Goal: Task Accomplishment & Management: Manage account settings

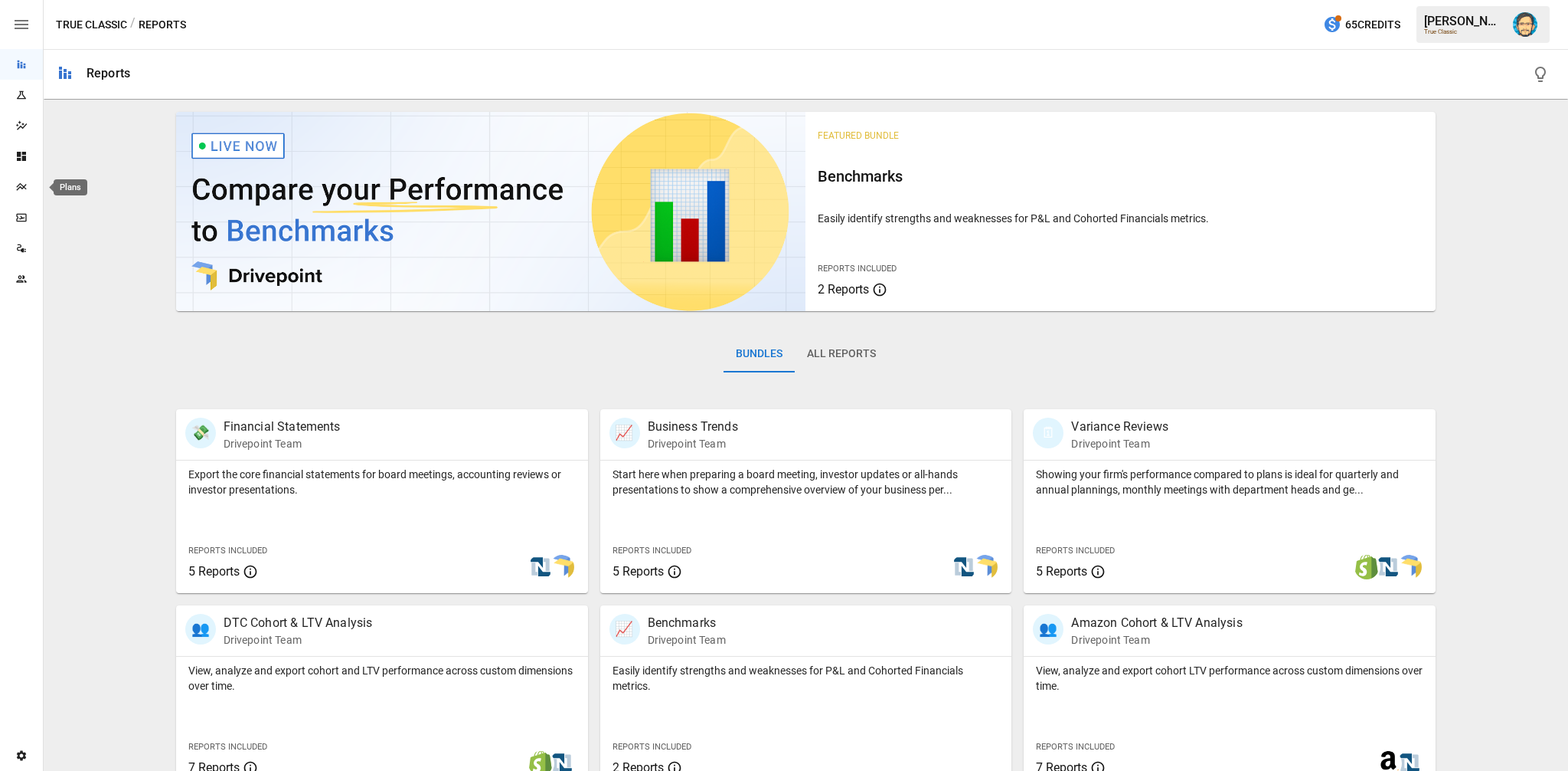
click at [18, 188] on icon "Plans" at bounding box center [21, 187] width 10 height 8
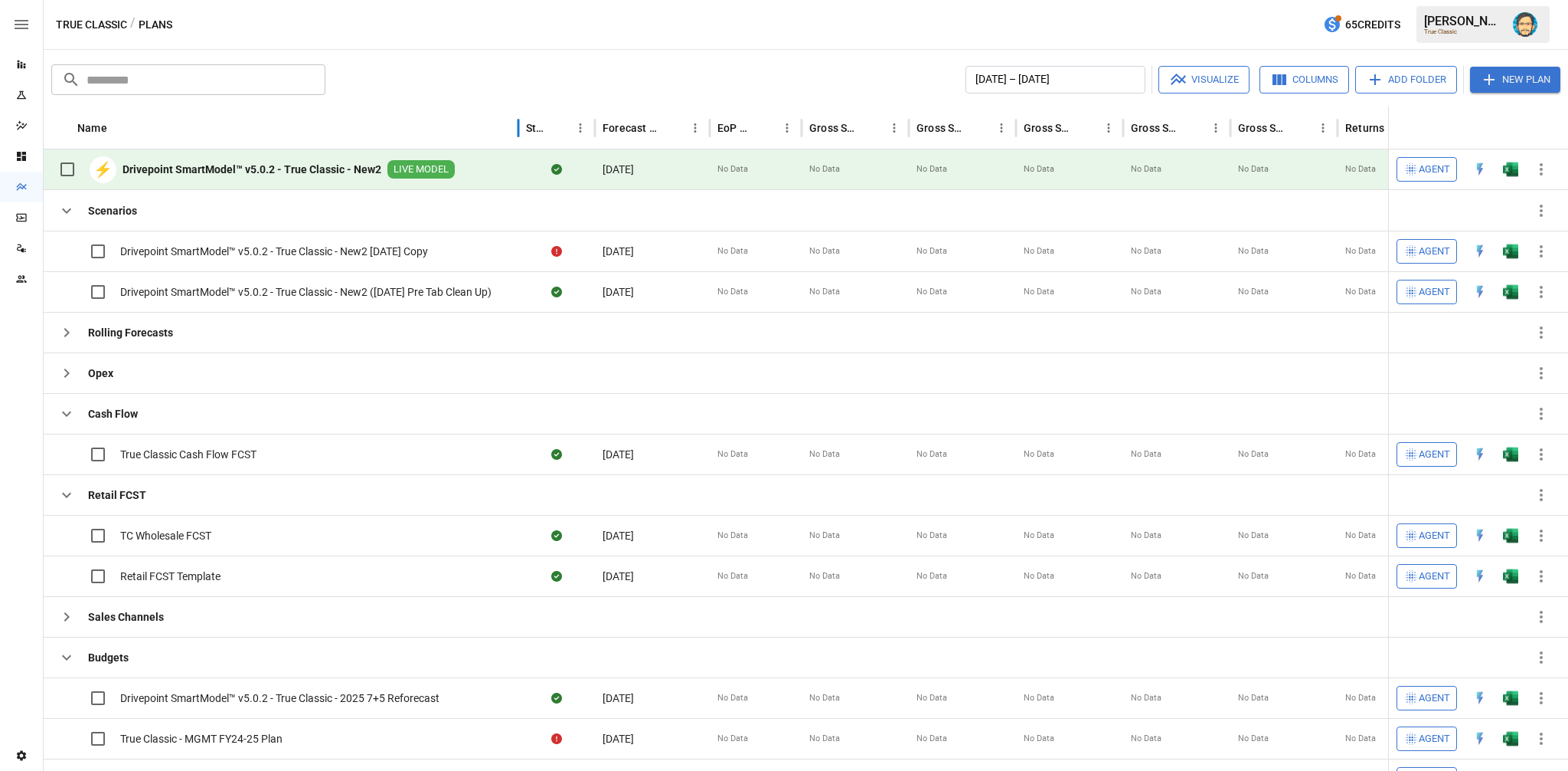
drag, startPoint x: 423, startPoint y: 133, endPoint x: 518, endPoint y: 129, distance: 95.1
click at [518, 129] on div at bounding box center [519, 127] width 8 height 43
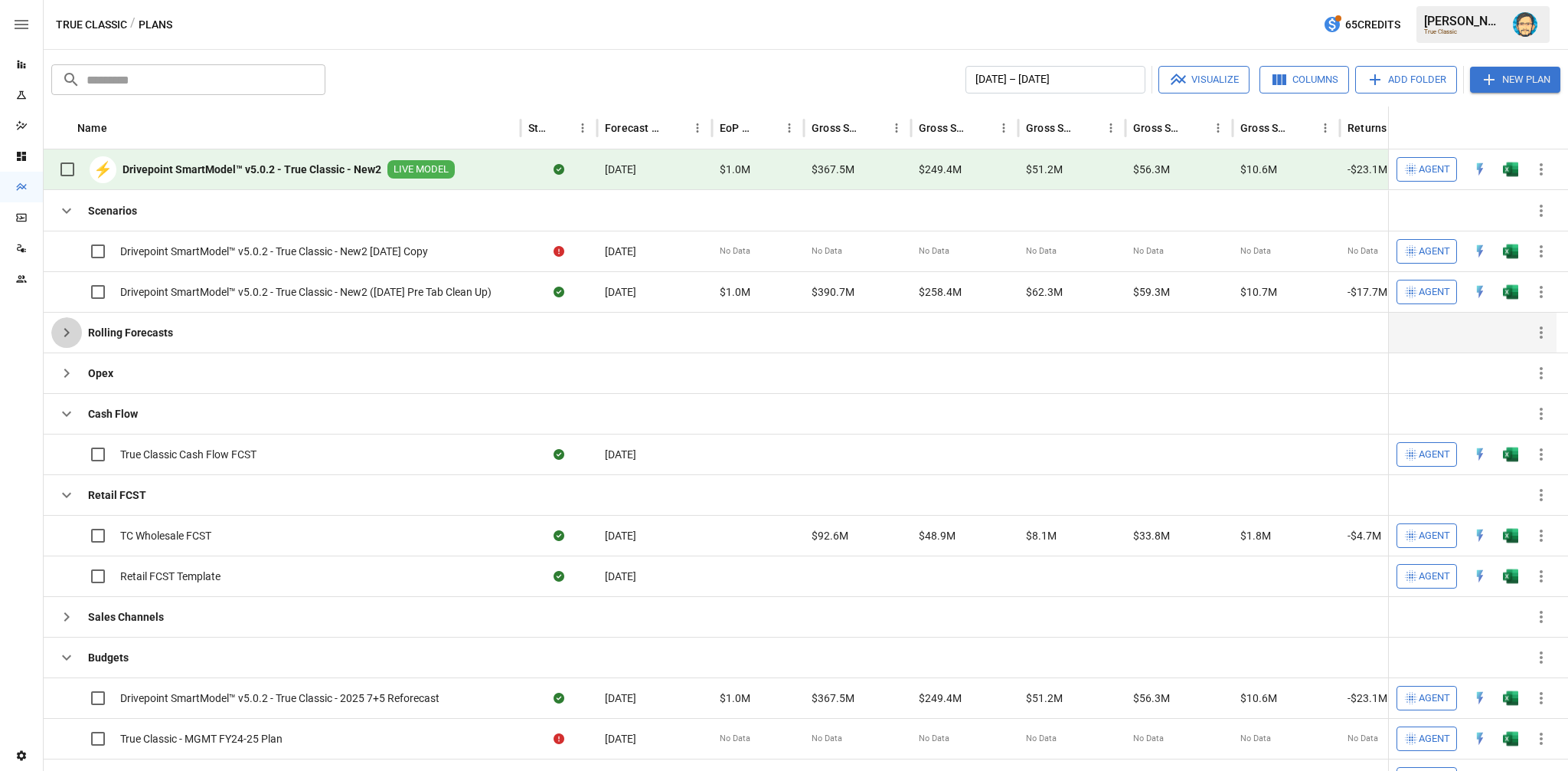
click at [62, 329] on icon "button" at bounding box center [67, 333] width 19 height 19
click at [55, 367] on button "button" at bounding box center [66, 373] width 30 height 30
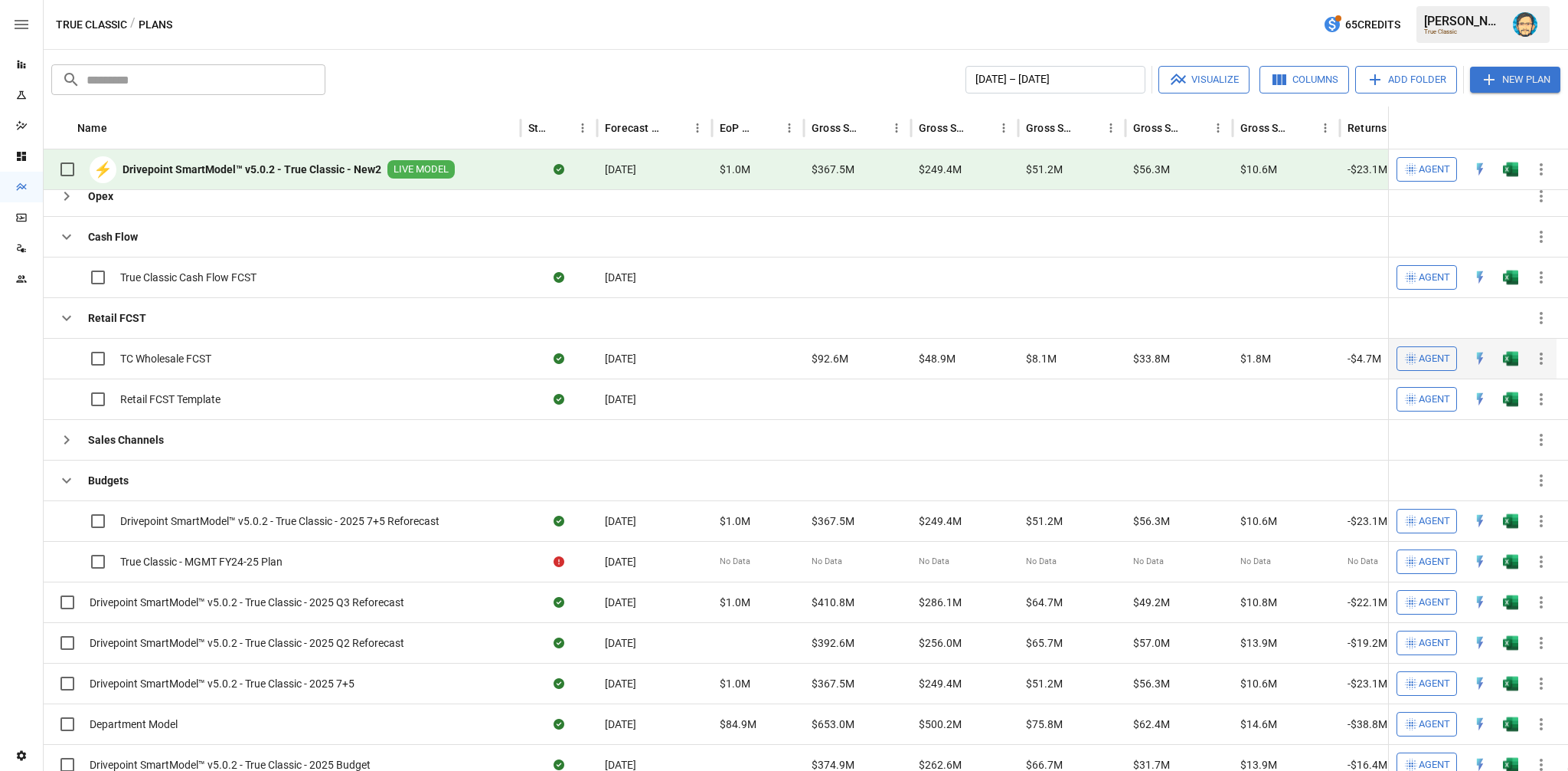
scroll to position [154, 0]
click at [67, 439] on icon "button" at bounding box center [67, 437] width 19 height 19
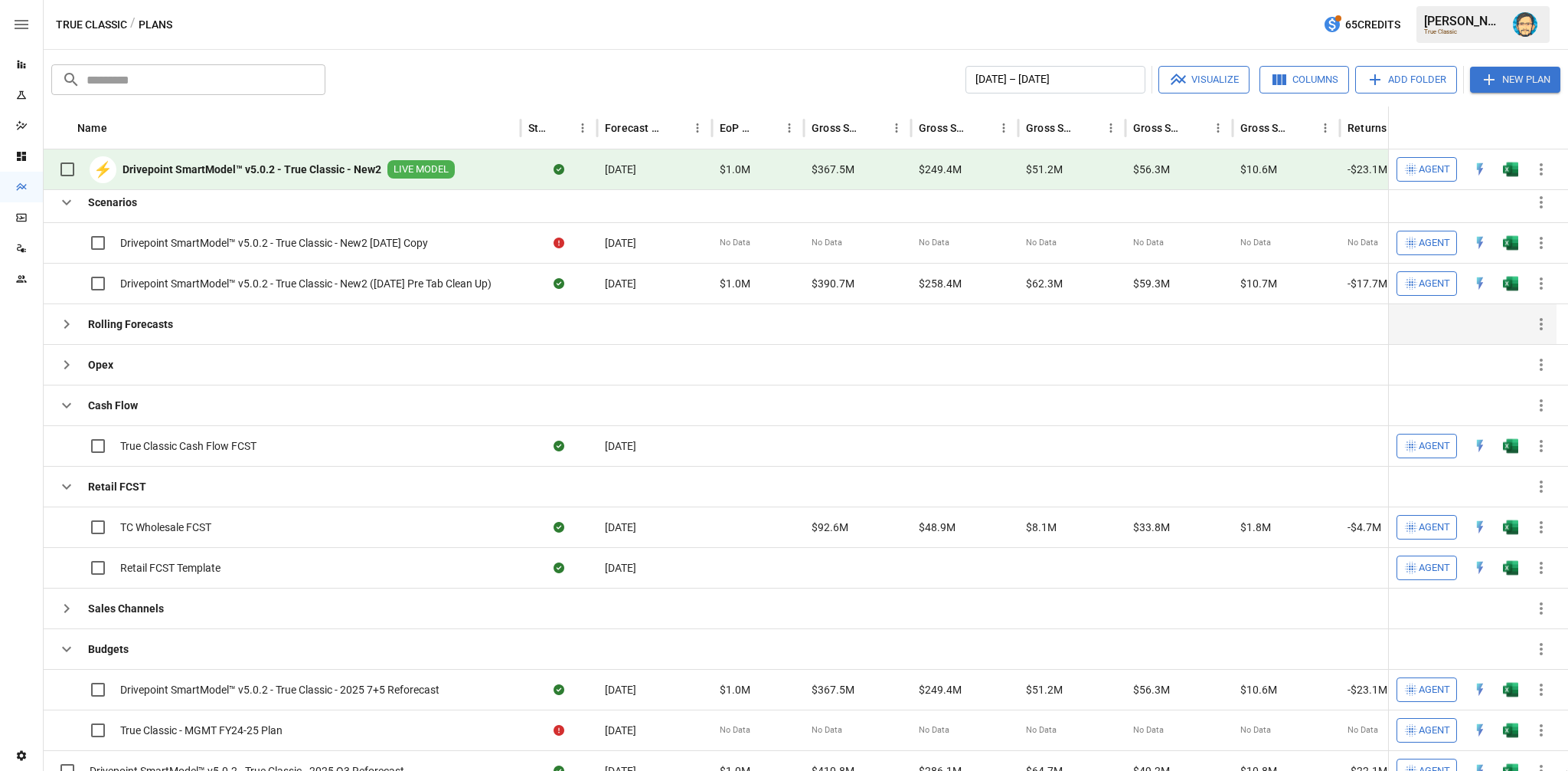
scroll to position [0, 0]
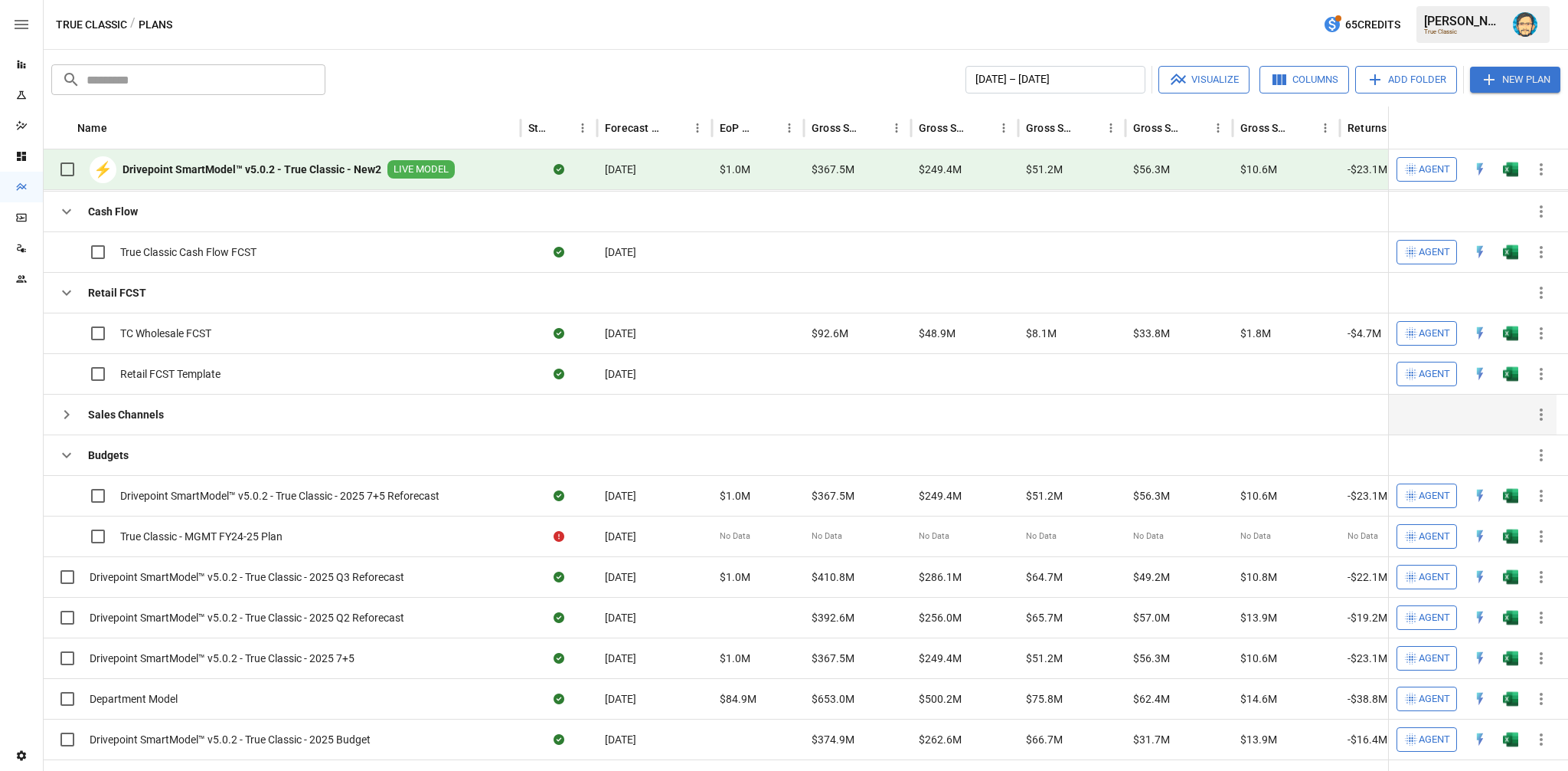
click at [65, 416] on icon "button" at bounding box center [67, 415] width 19 height 19
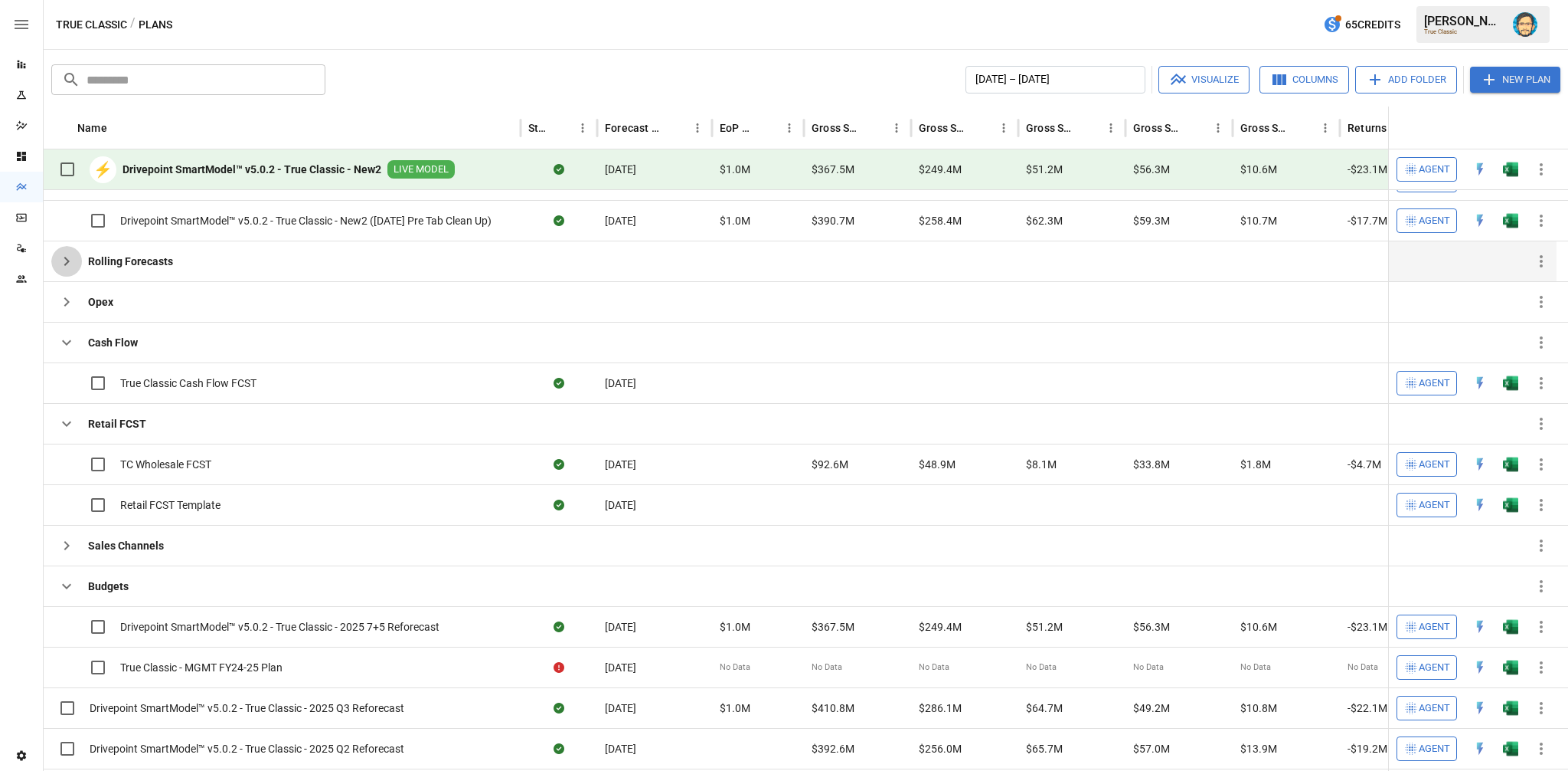
click at [74, 258] on icon "button" at bounding box center [67, 262] width 19 height 19
